Goal: Communication & Community: Connect with others

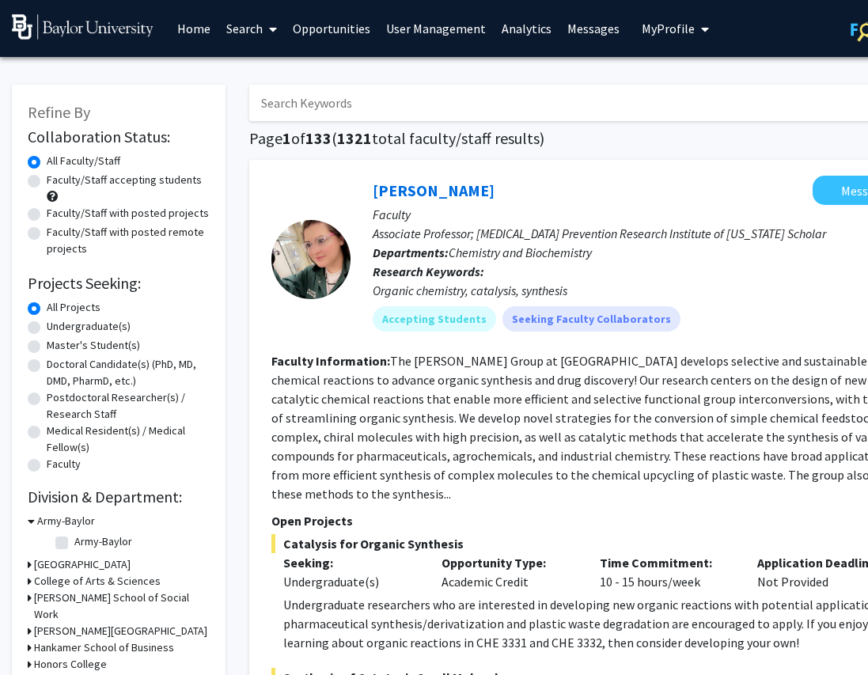
click at [581, 31] on link "Messages" at bounding box center [593, 28] width 68 height 55
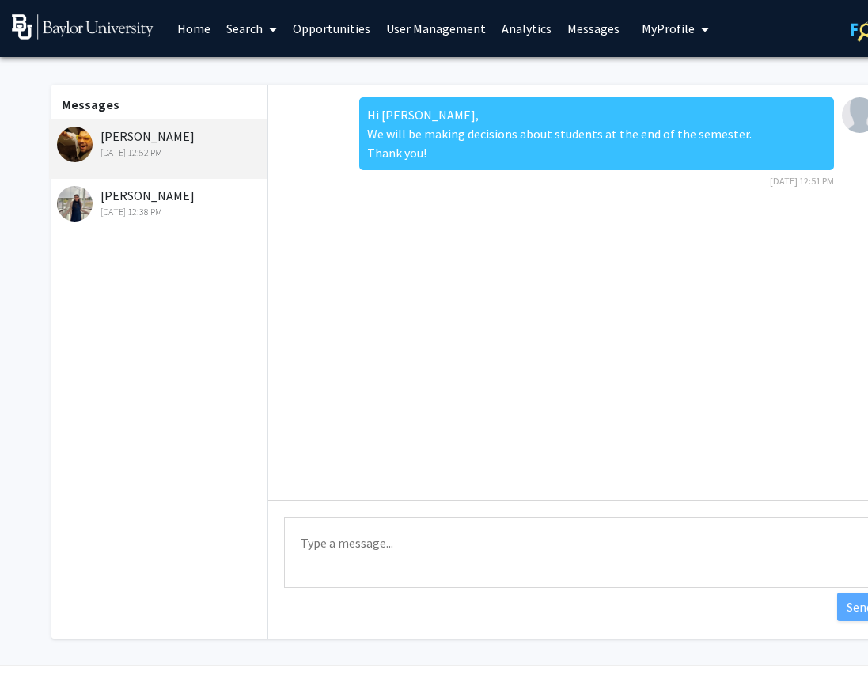
click at [328, 32] on link "Opportunities" at bounding box center [331, 28] width 93 height 55
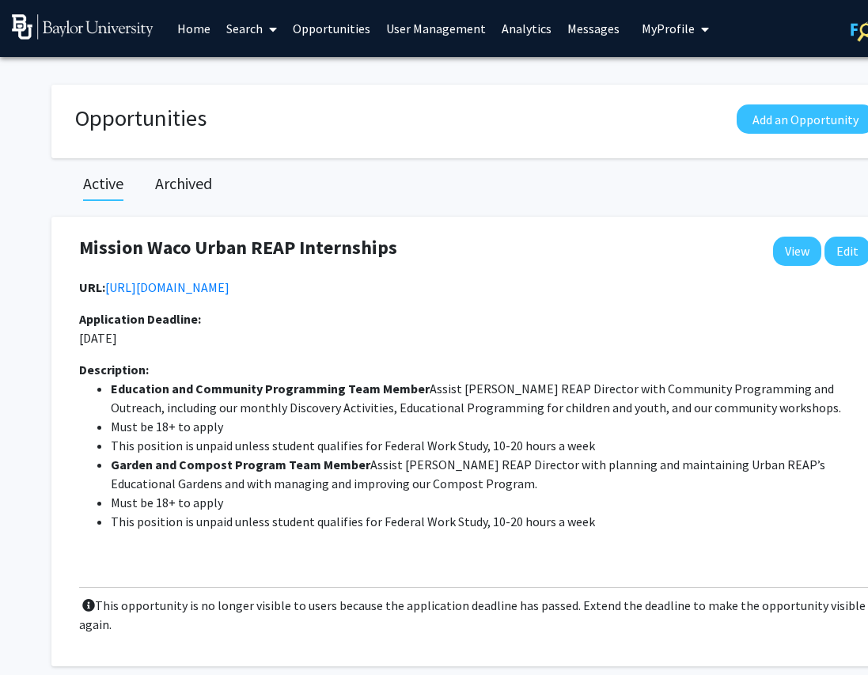
click at [405, 34] on link "User Management" at bounding box center [435, 28] width 115 height 55
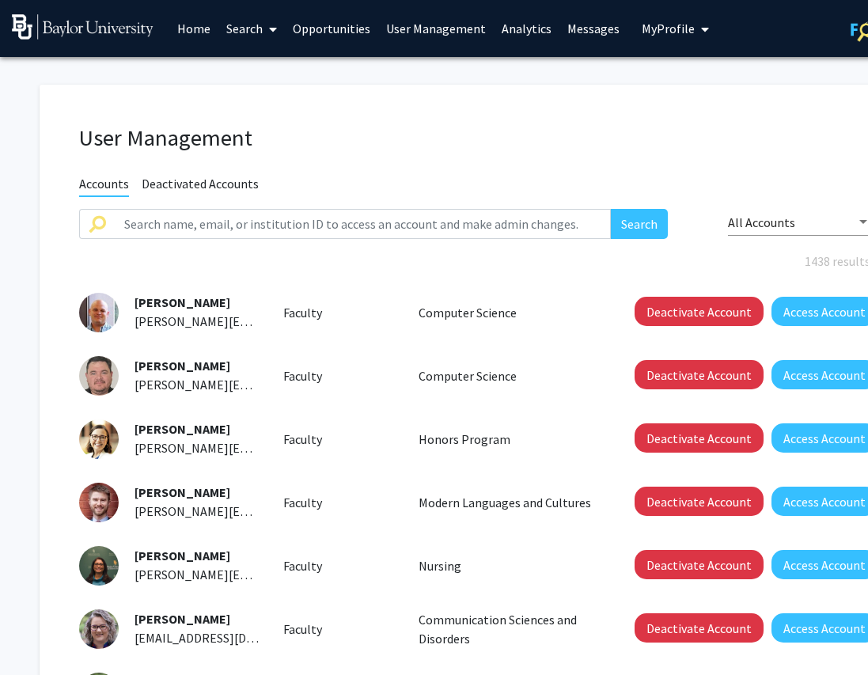
click at [256, 28] on link "Search" at bounding box center [251, 28] width 66 height 55
click at [266, 114] on span "Students" at bounding box center [266, 105] width 96 height 32
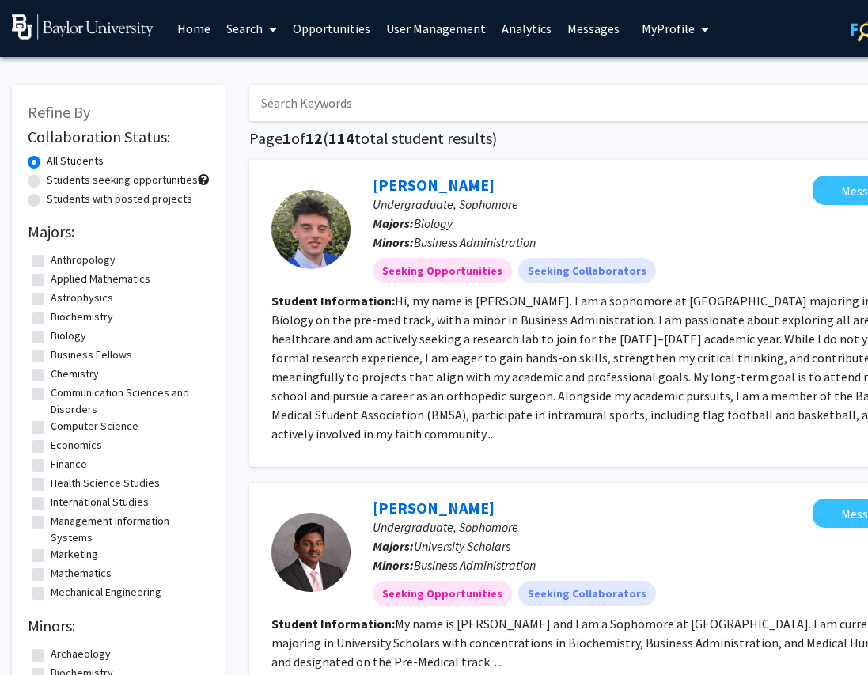
click at [282, 104] on input "Search Keywords" at bounding box center [559, 103] width 621 height 36
type input "adar"
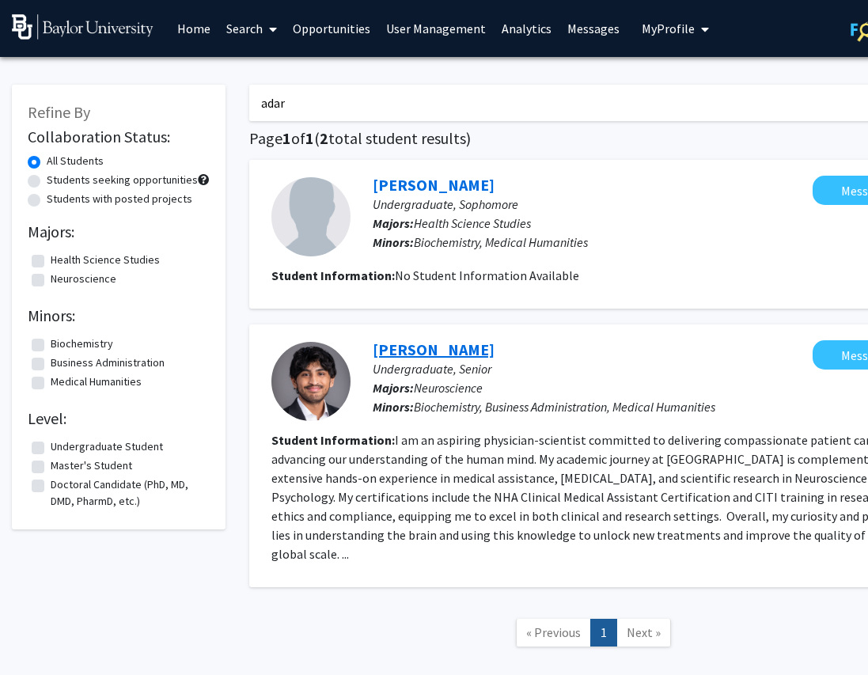
click at [413, 353] on link "[PERSON_NAME]" at bounding box center [434, 349] width 122 height 20
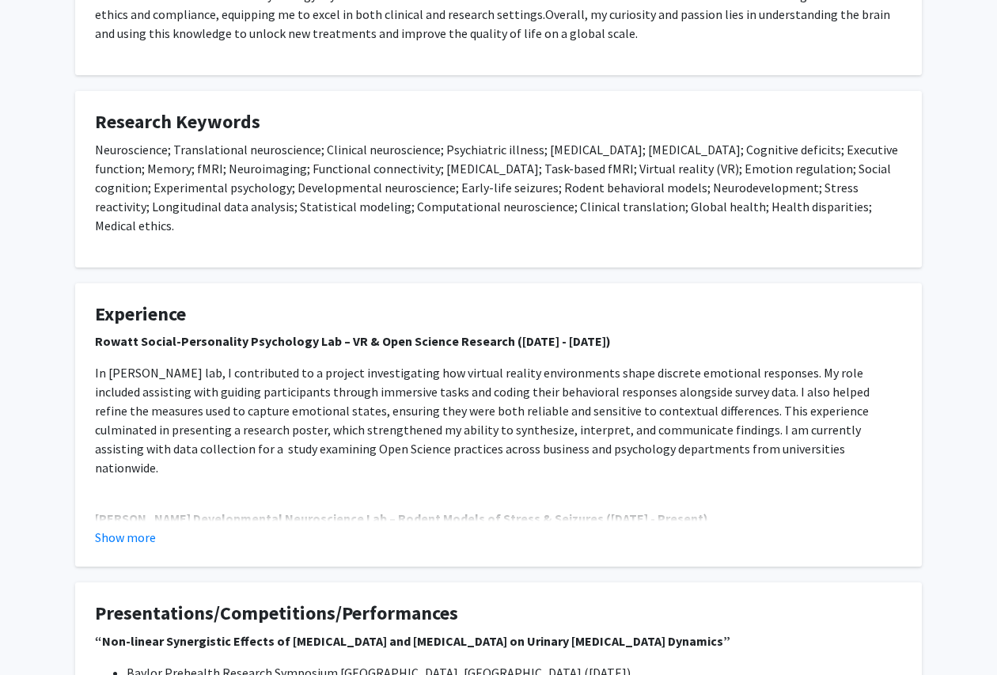
scroll to position [365, 0]
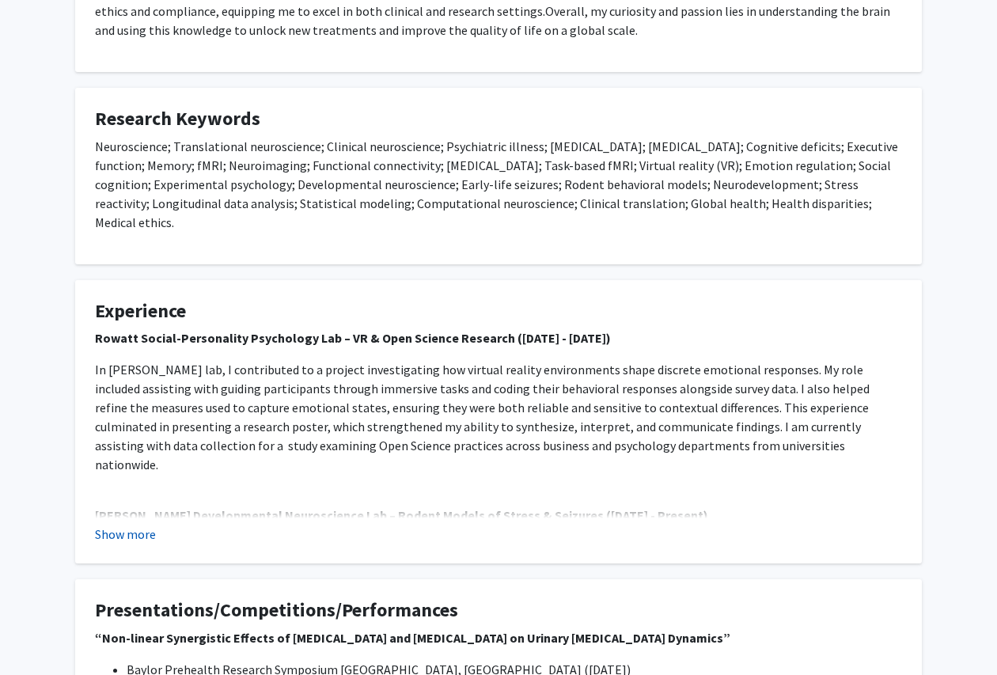
click at [119, 524] on button "Show more" at bounding box center [125, 533] width 61 height 19
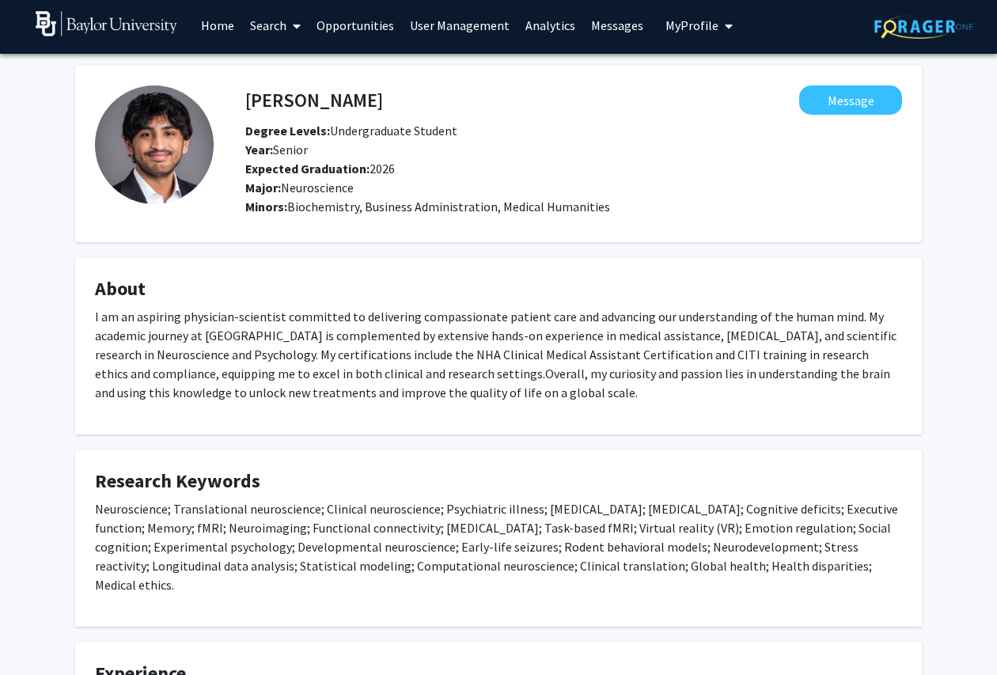
scroll to position [0, 0]
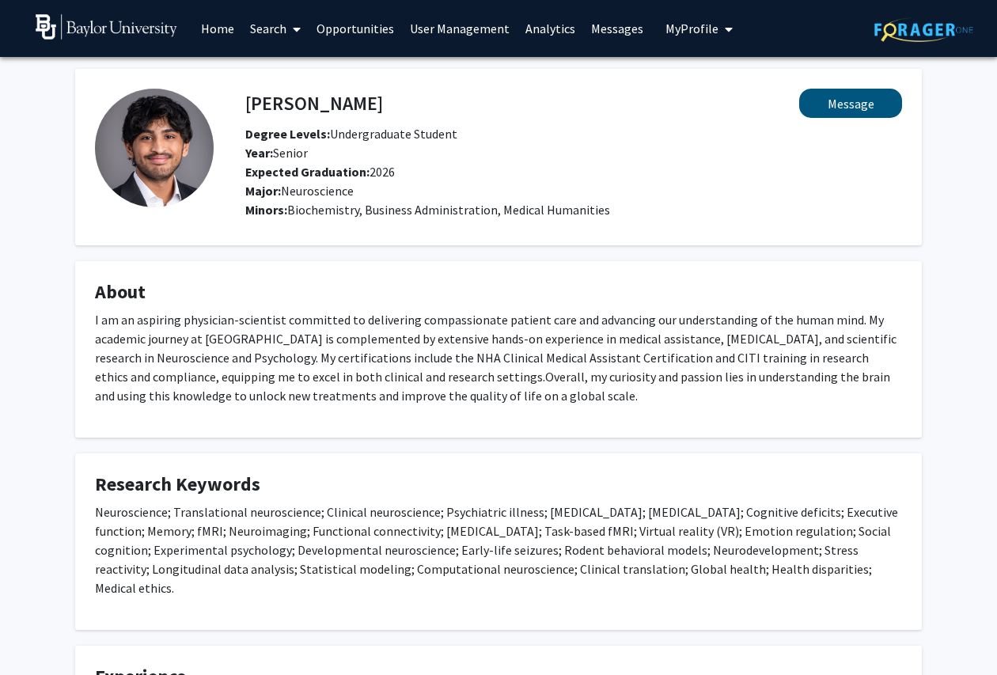
click at [837, 110] on button "Message" at bounding box center [850, 103] width 103 height 29
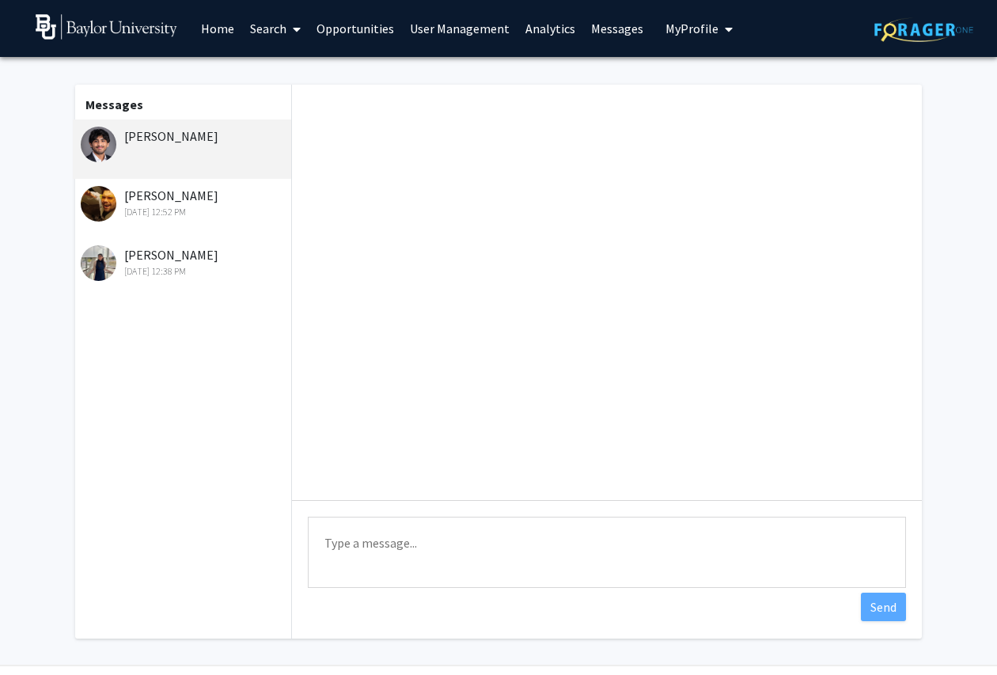
click at [694, 549] on textarea "Type a message" at bounding box center [607, 551] width 598 height 71
click at [818, 546] on textarea "Thank you [PERSON_NAME] for creating your profile. This is very helpful." at bounding box center [607, 551] width 598 height 71
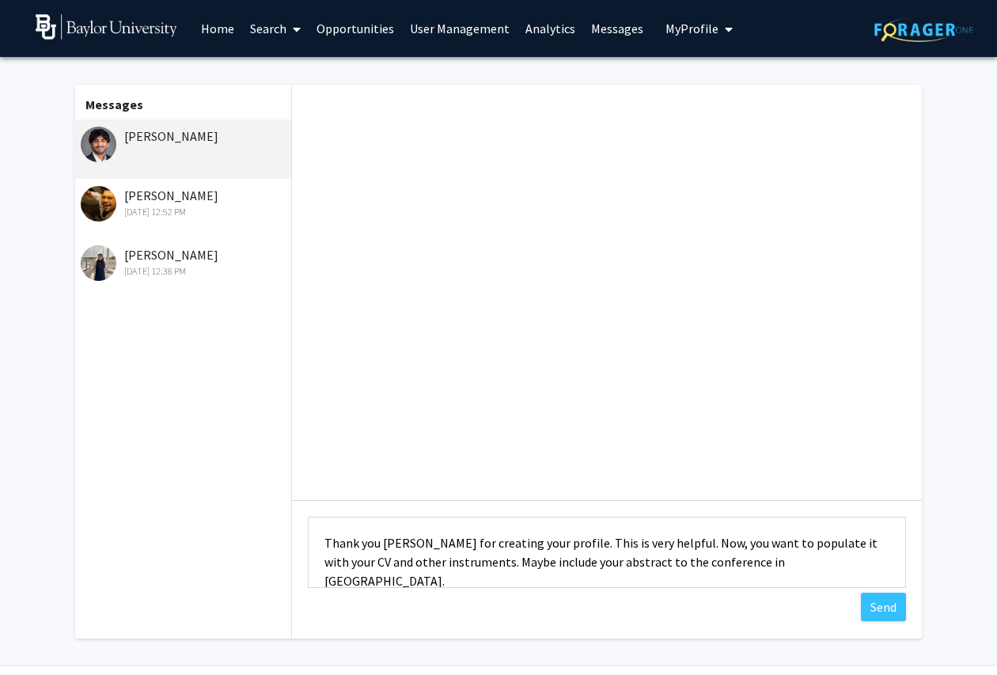
click at [823, 563] on textarea "Thank you [PERSON_NAME] for creating your profile. This is very helpful. Now, y…" at bounding box center [607, 551] width 598 height 71
type textarea "Thank you [PERSON_NAME] for creating your profile. This is very helpful. Now, y…"
click at [867, 607] on button "Send" at bounding box center [882, 606] width 45 height 28
